Goal: Check status: Check status

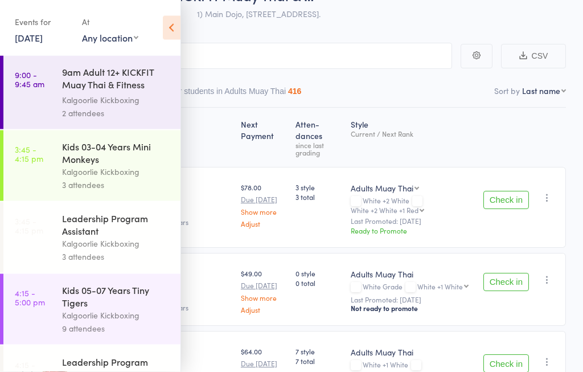
click at [168, 26] on icon at bounding box center [172, 28] width 18 height 24
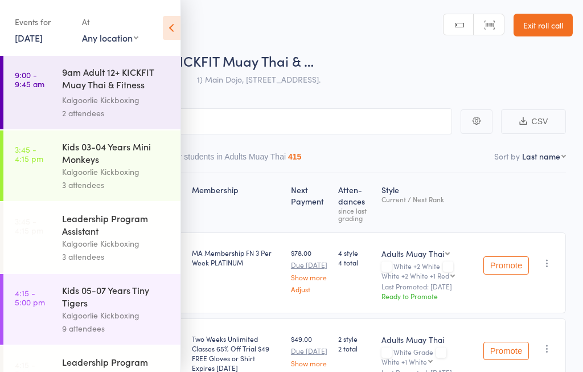
click at [168, 30] on icon at bounding box center [172, 28] width 18 height 24
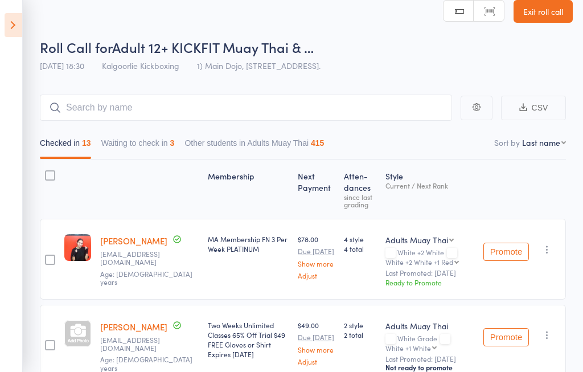
scroll to position [9, 0]
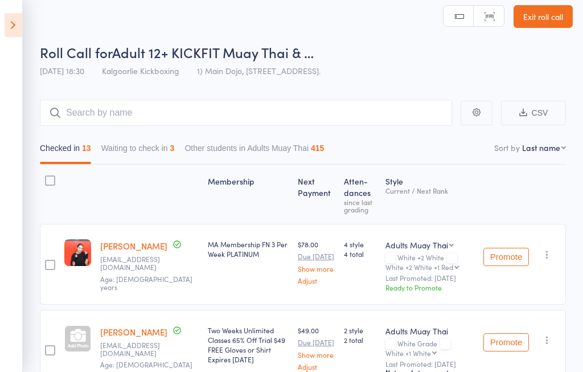
click at [135, 152] on button "Waiting to check in 3" at bounding box center [137, 151] width 73 height 26
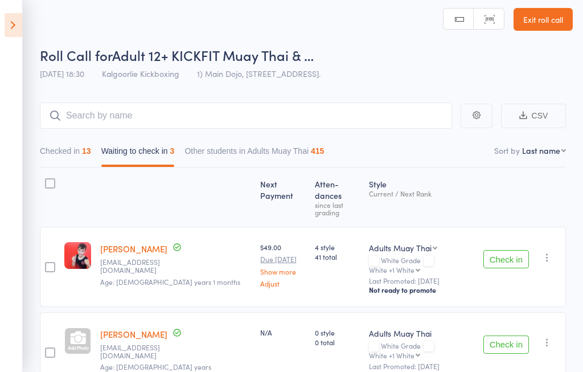
scroll to position [0, 0]
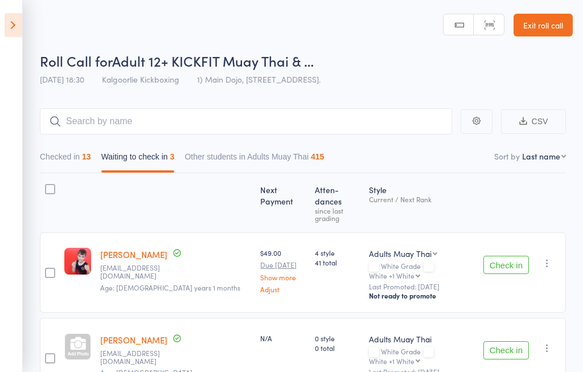
click at [59, 159] on button "Checked in 13" at bounding box center [65, 159] width 51 height 26
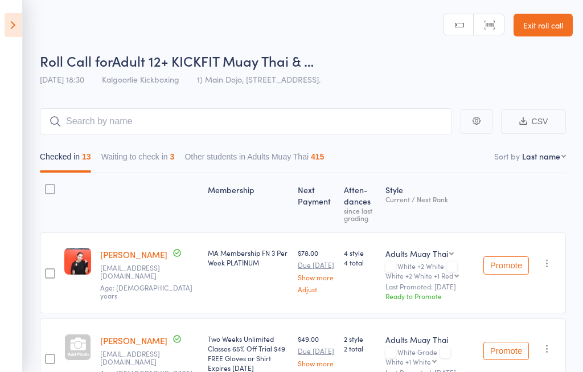
click at [129, 160] on button "Waiting to check in 3" at bounding box center [137, 159] width 73 height 26
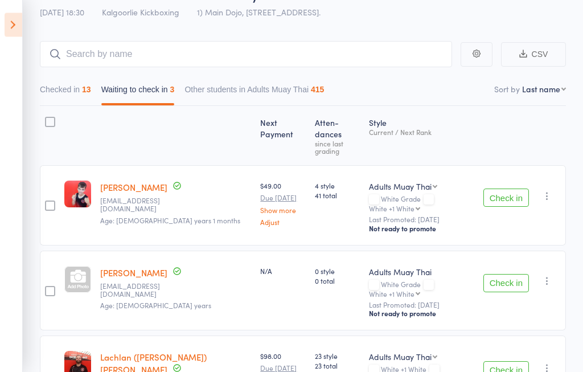
scroll to position [69, 0]
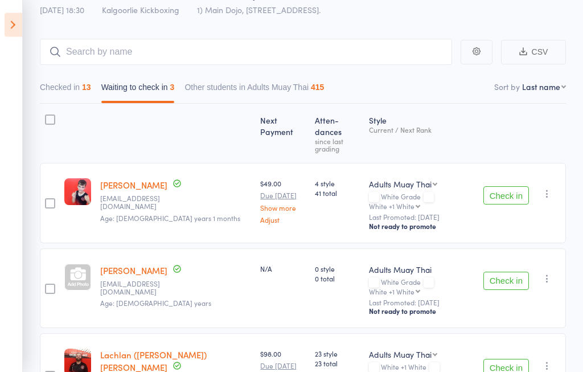
click at [61, 94] on button "Checked in 13" at bounding box center [65, 90] width 51 height 26
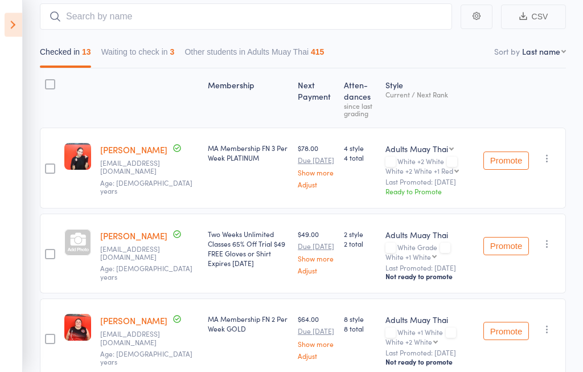
scroll to position [0, 0]
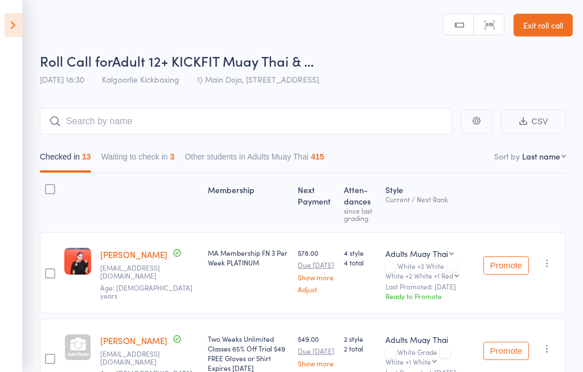
click at [10, 33] on icon at bounding box center [14, 25] width 18 height 24
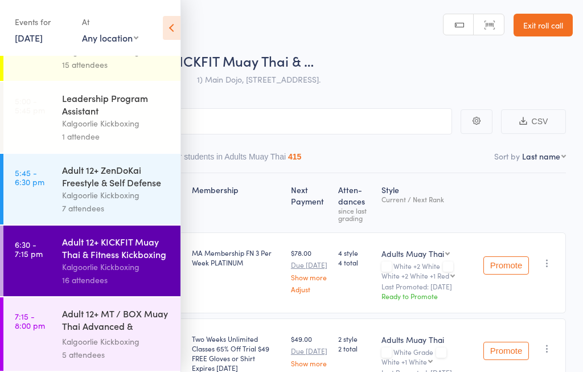
scroll to position [425, 0]
click at [57, 322] on link "7:15 - 8:00 pm Adult 12+ MT / BOX Muay Thai Advanced & SPARRING Kalgoorlie Kick…" at bounding box center [91, 333] width 177 height 73
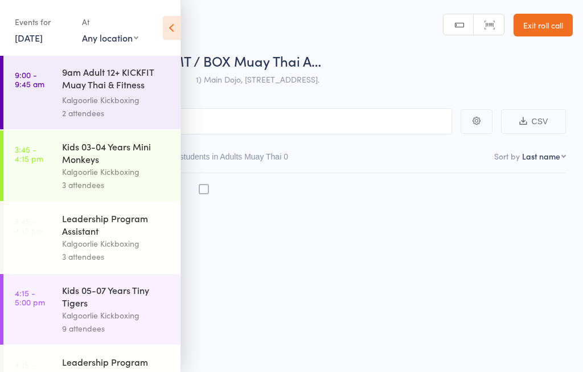
click at [171, 22] on icon at bounding box center [172, 28] width 18 height 24
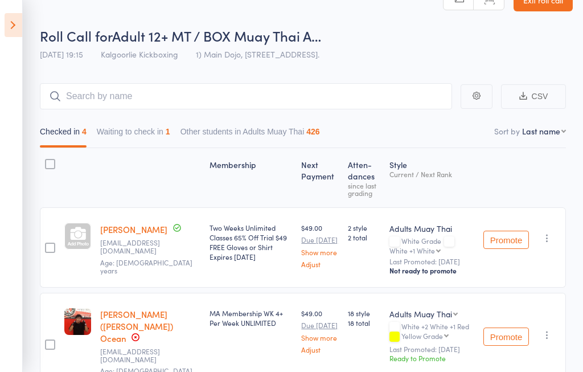
click at [119, 140] on button "Waiting to check in 1" at bounding box center [133, 134] width 73 height 26
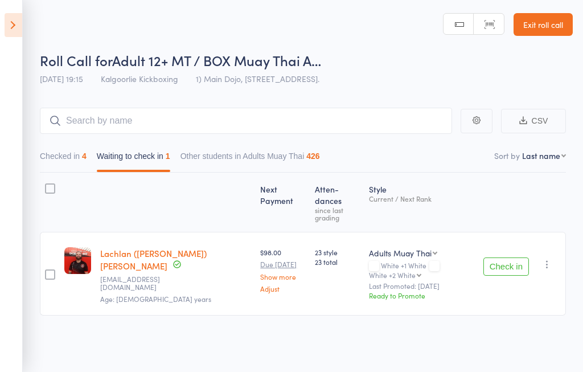
scroll to position [1, 0]
click at [64, 158] on button "Checked in 4" at bounding box center [63, 159] width 47 height 26
